Goal: Transaction & Acquisition: Purchase product/service

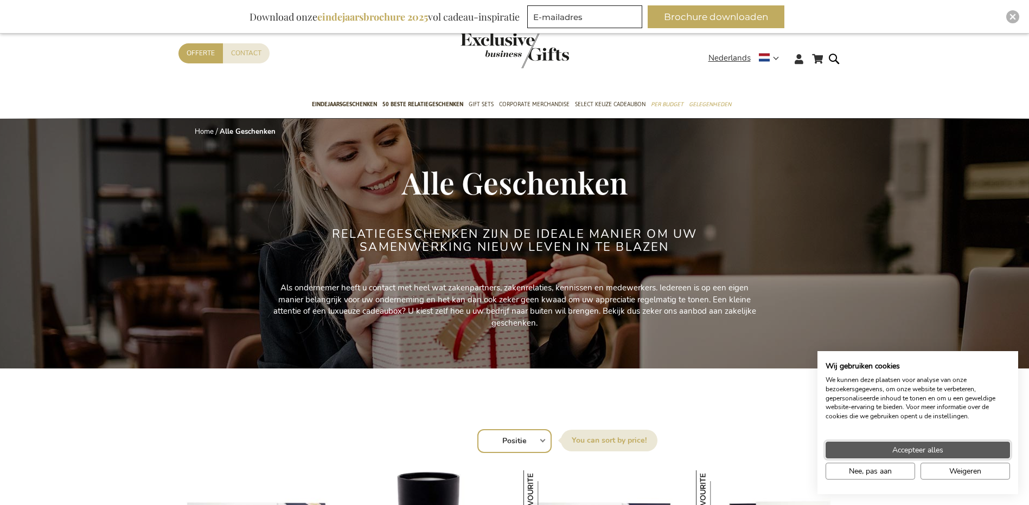
click at [946, 454] on button "Accepteer alles" at bounding box center [917, 450] width 184 height 17
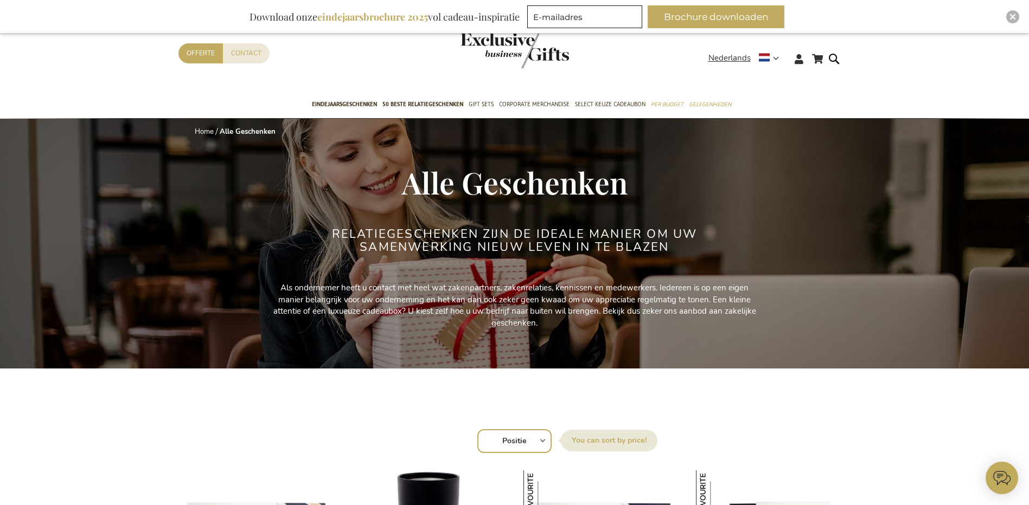
click at [531, 440] on select "Positie Best Sellers Meest bekeken Nieuw Biggest Saving Price: low to high Pric…" at bounding box center [514, 441] width 74 height 24
select select "price_asc"
click at [477, 429] on select "Positie Best Sellers Meest bekeken Nieuw Biggest Saving Price: low to high Pric…" at bounding box center [514, 441] width 74 height 24
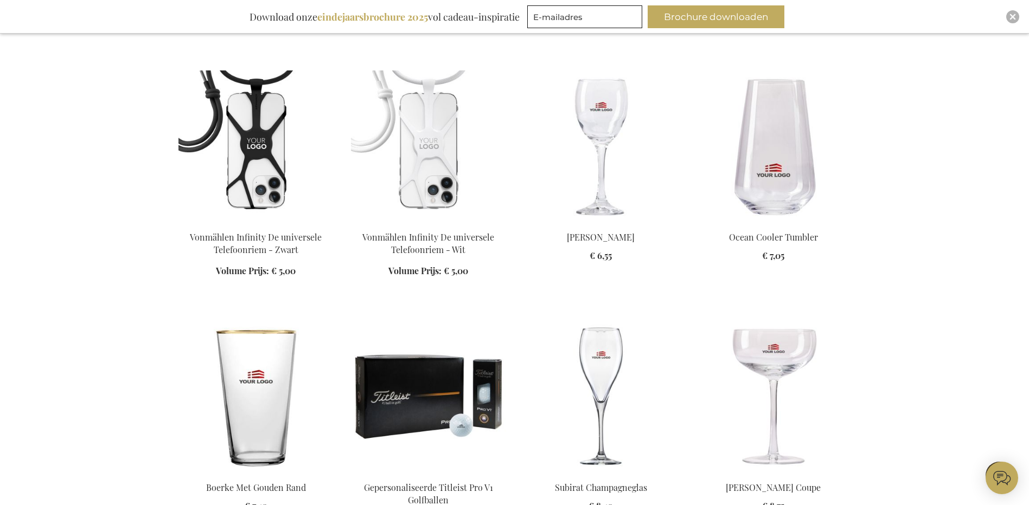
scroll to position [705, 0]
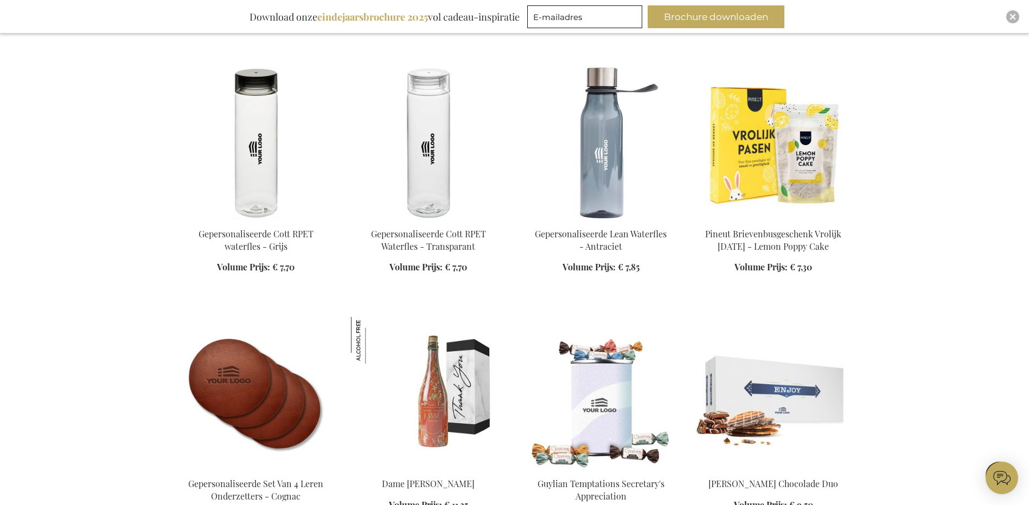
scroll to position [1735, 0]
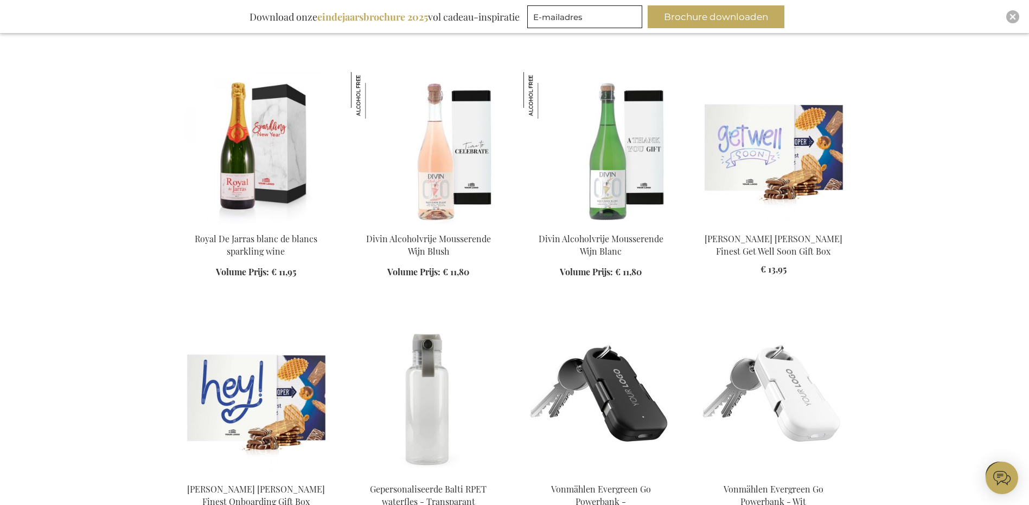
scroll to position [3036, 0]
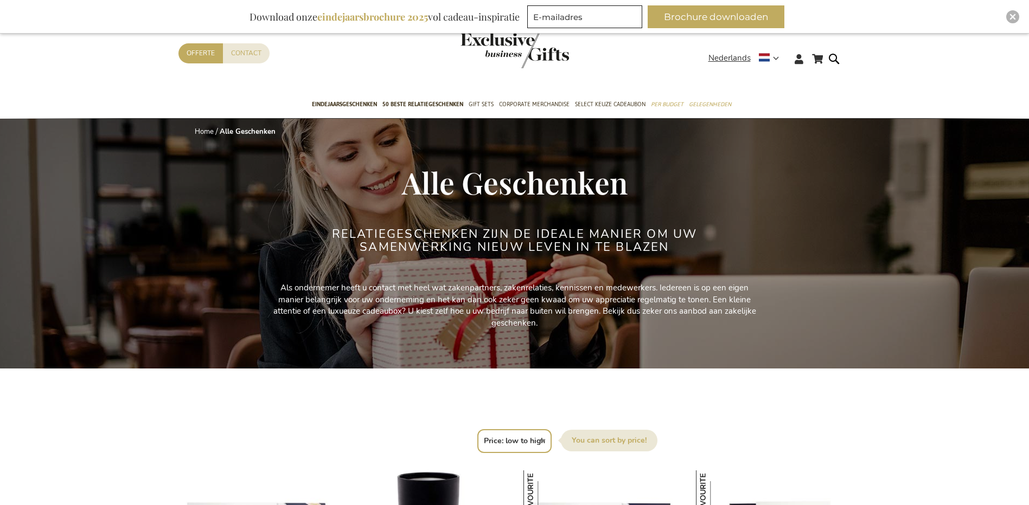
select select "price_asc"
